Goal: Task Accomplishment & Management: Use online tool/utility

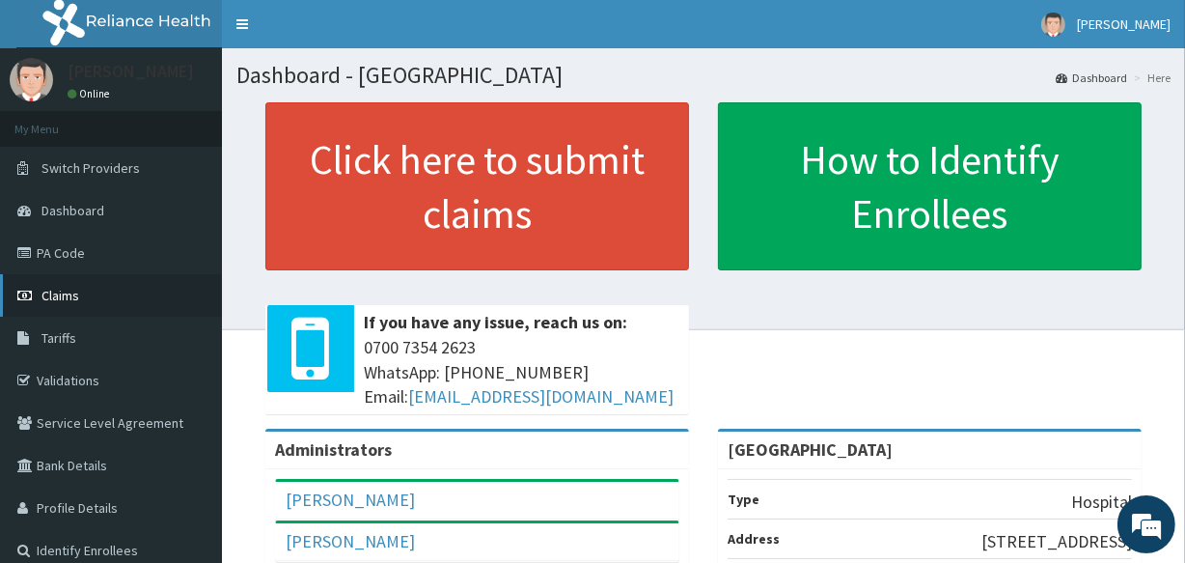
click at [56, 297] on span "Claims" at bounding box center [60, 295] width 38 height 17
